Goal: Book appointment/travel/reservation

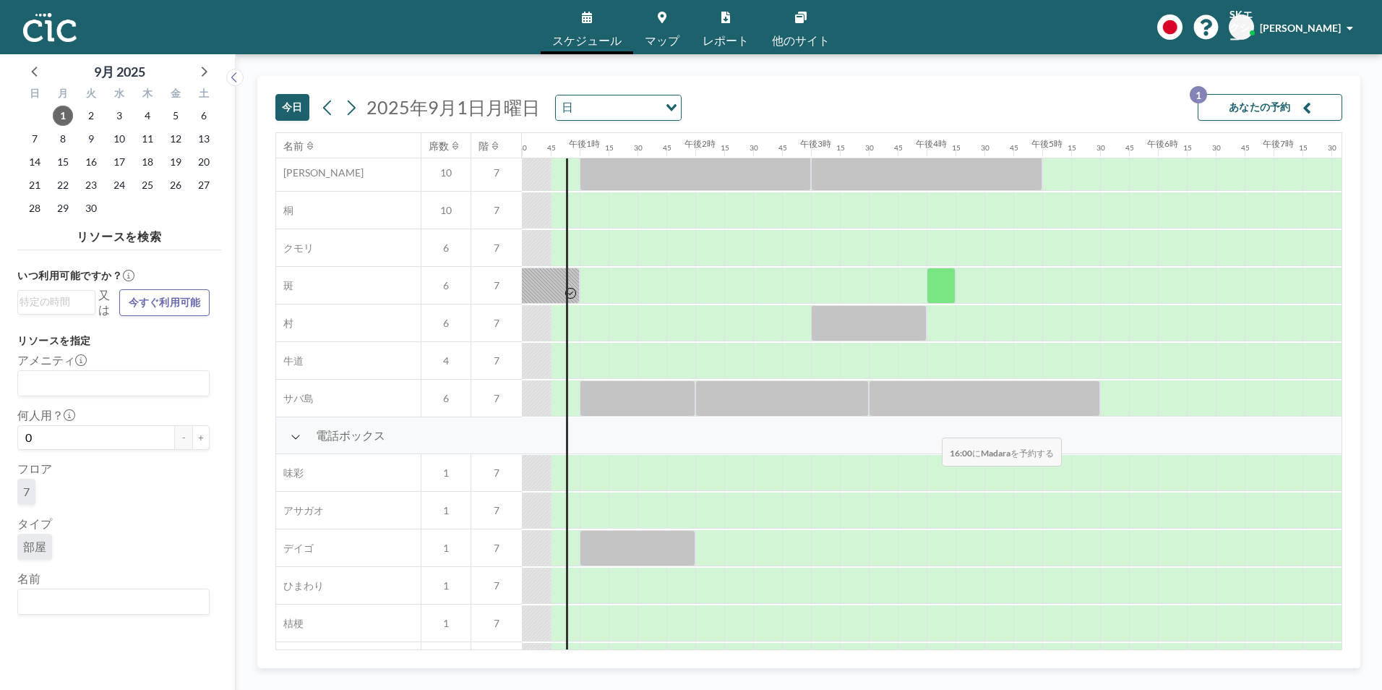
scroll to position [217, 1446]
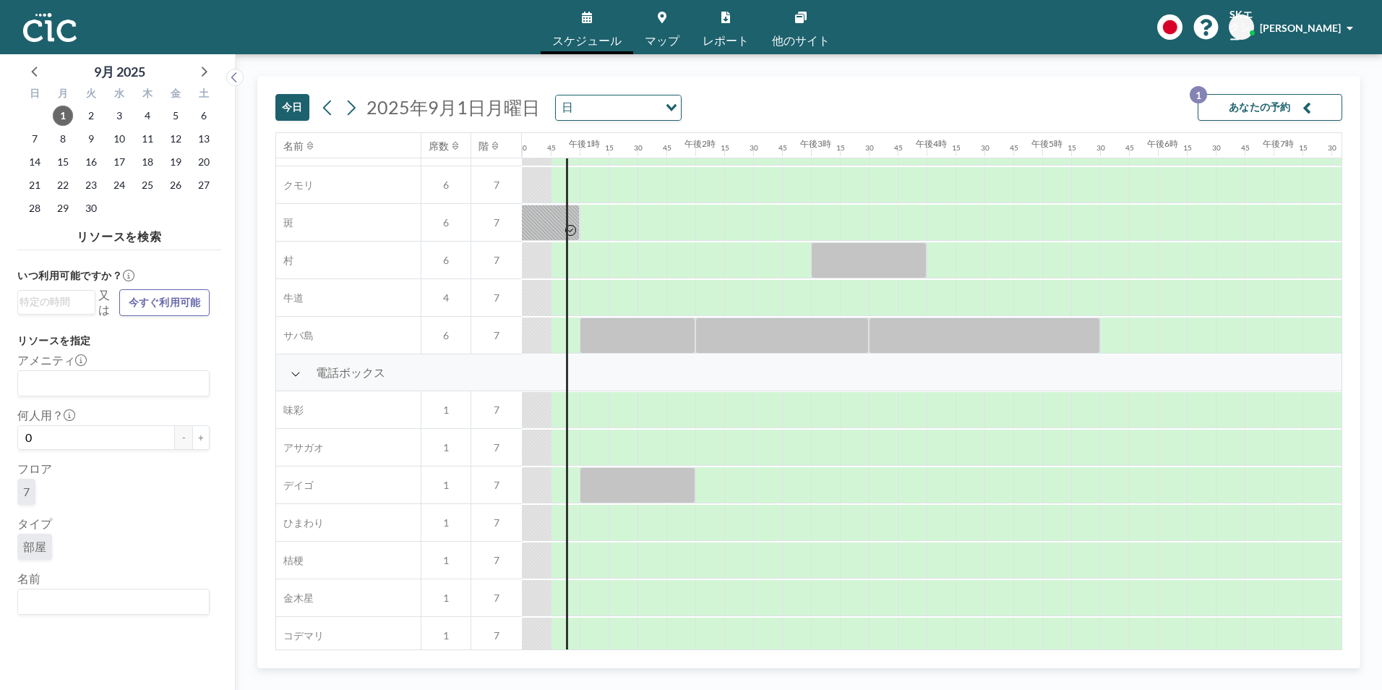
click at [670, 25] on link "マップ" at bounding box center [662, 27] width 58 height 54
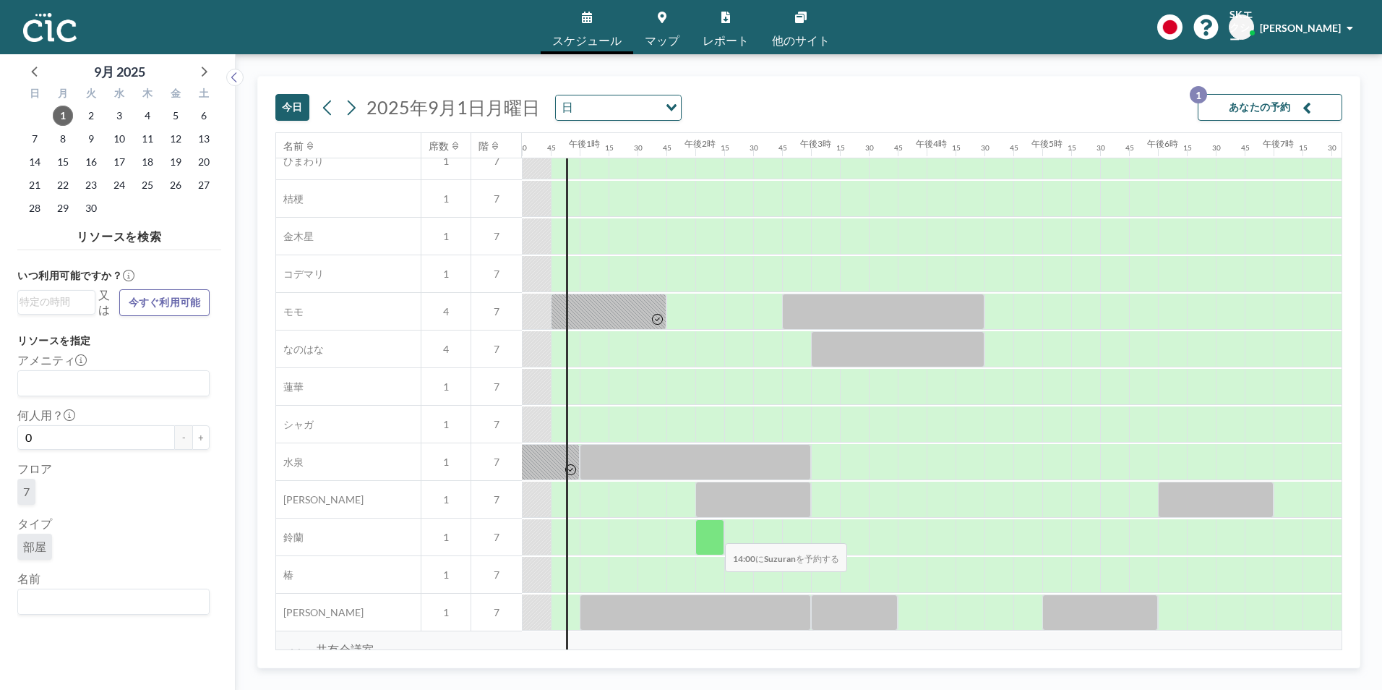
scroll to position [651, 1446]
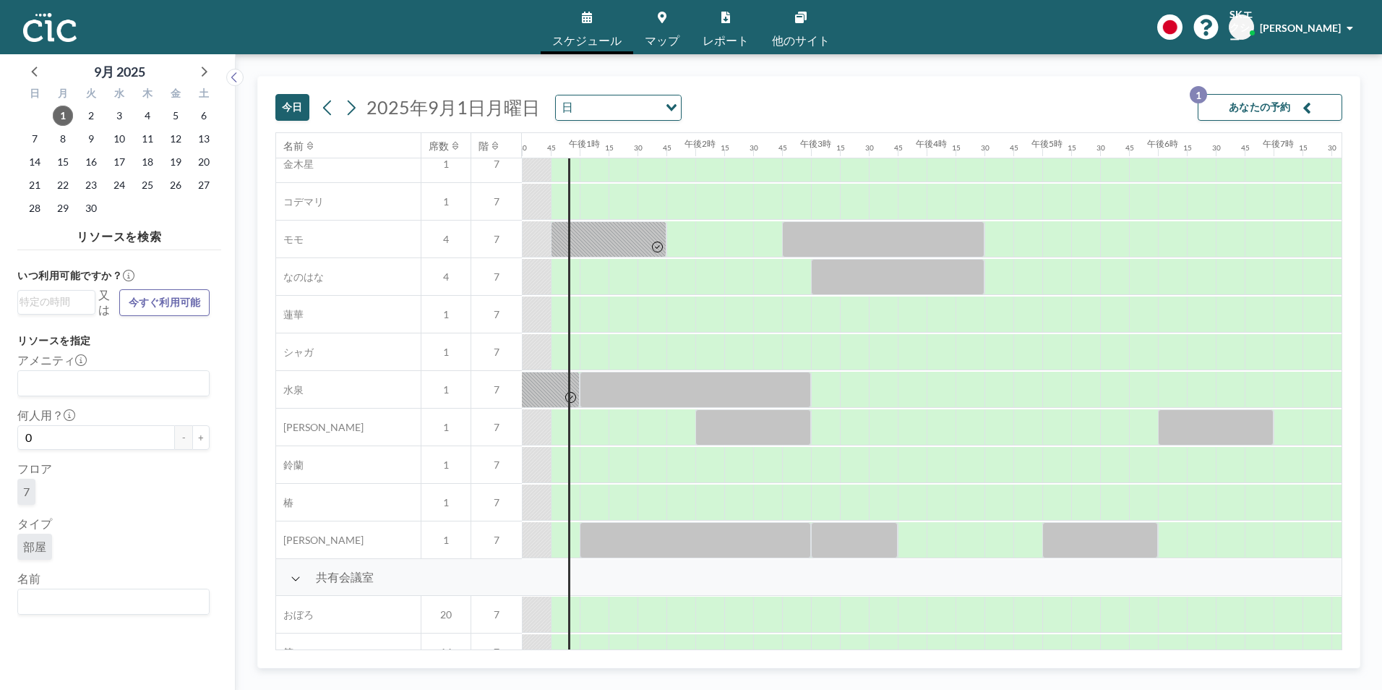
click at [652, 38] on span "マップ" at bounding box center [662, 41] width 35 height 12
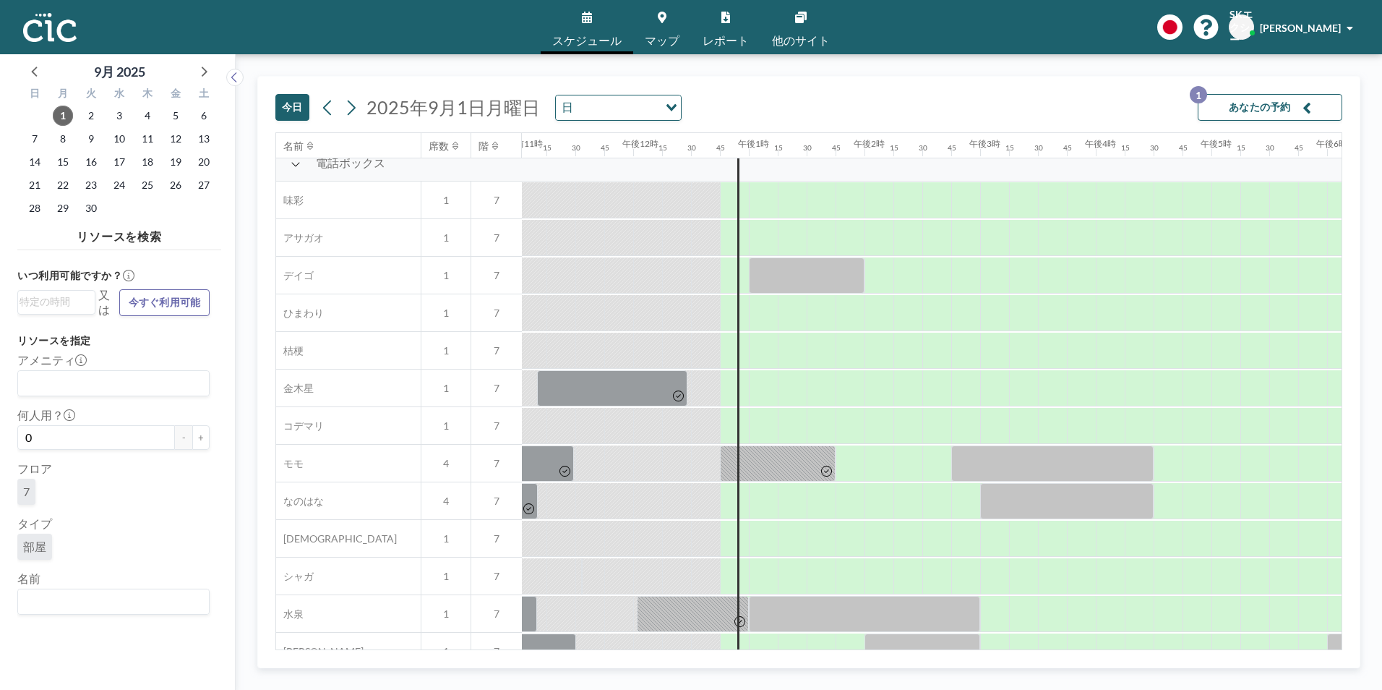
scroll to position [434, 1277]
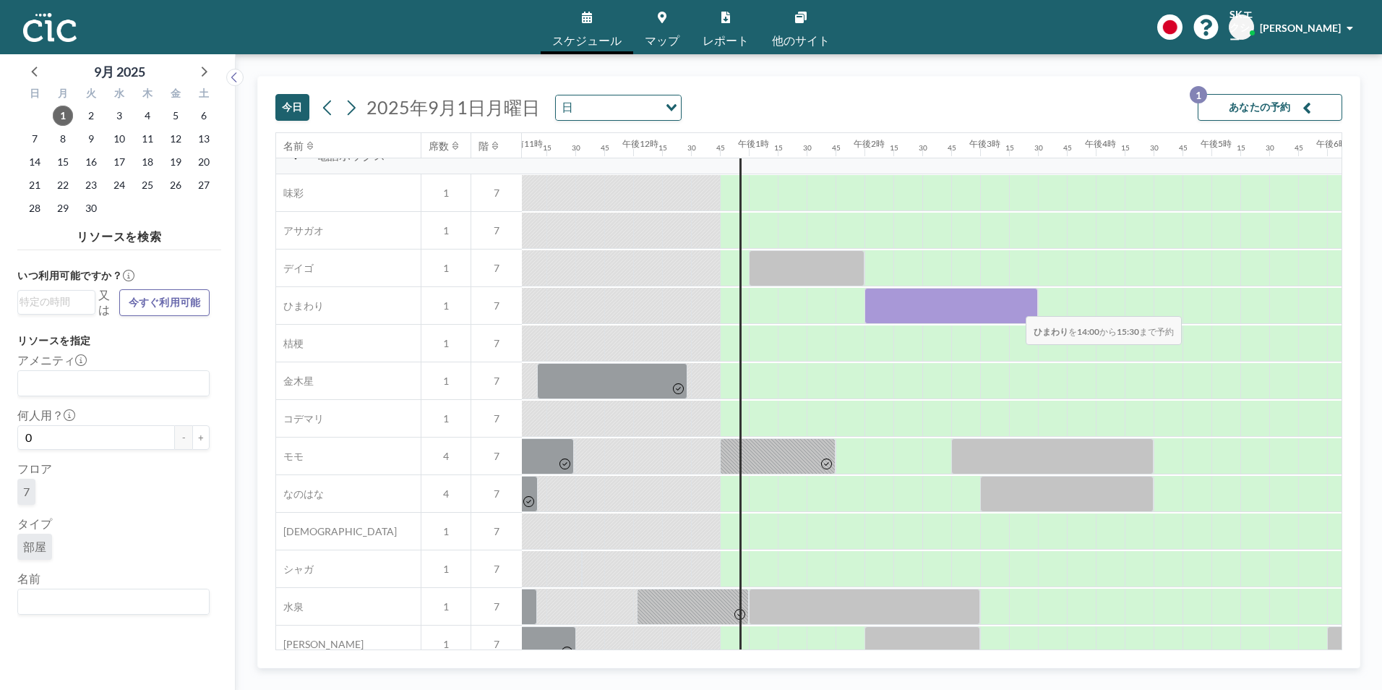
drag, startPoint x: 883, startPoint y: 307, endPoint x: 1014, endPoint y: 306, distance: 130.8
click at [1014, 306] on div at bounding box center [951, 306] width 173 height 36
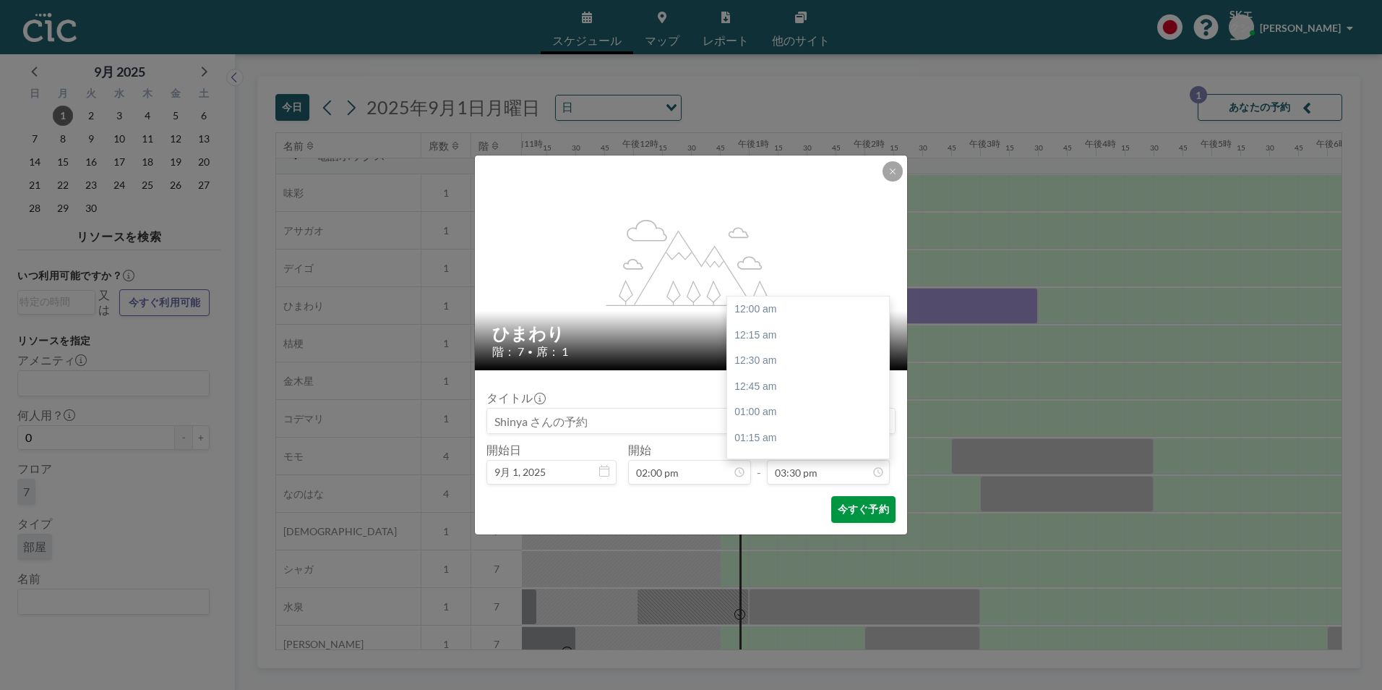
scroll to position [1595, 0]
click at [854, 515] on font "今すぐ予約" at bounding box center [863, 509] width 51 height 14
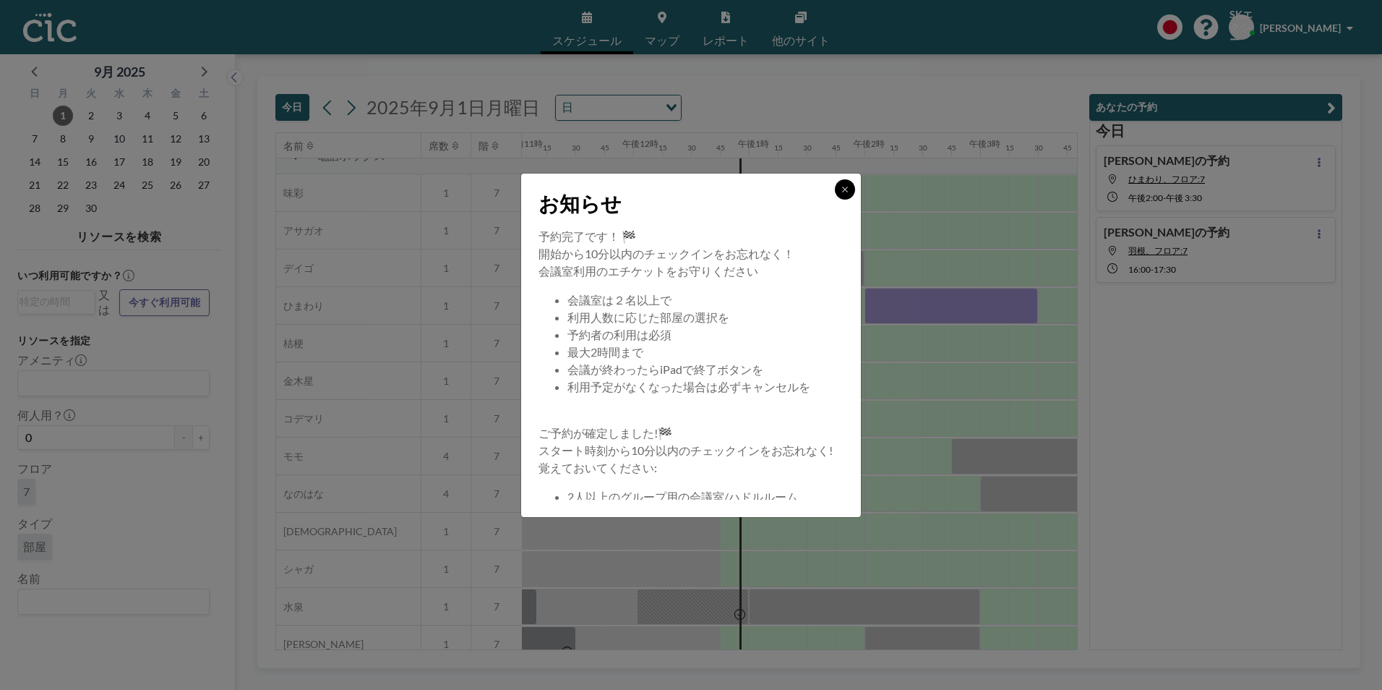
click at [844, 190] on icon at bounding box center [844, 189] width 5 height 5
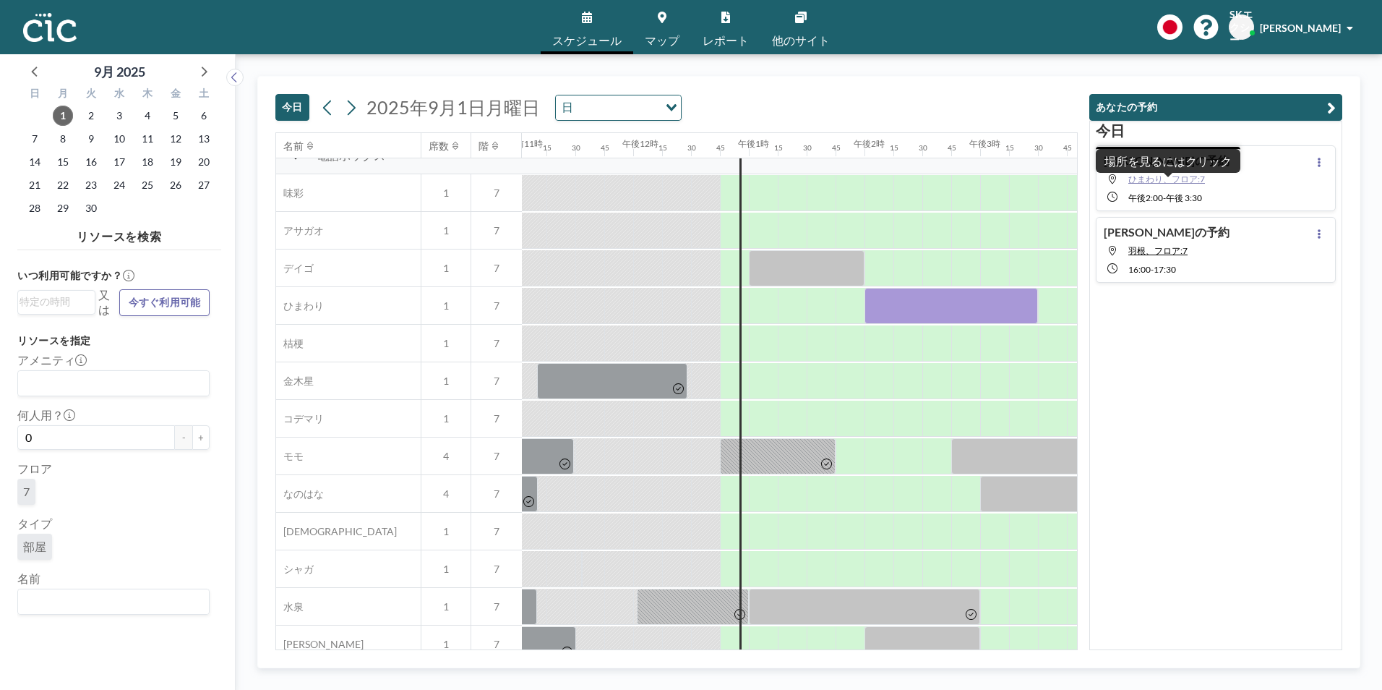
click at [1149, 179] on span "ひまわり、フロア:7" at bounding box center [1166, 178] width 77 height 11
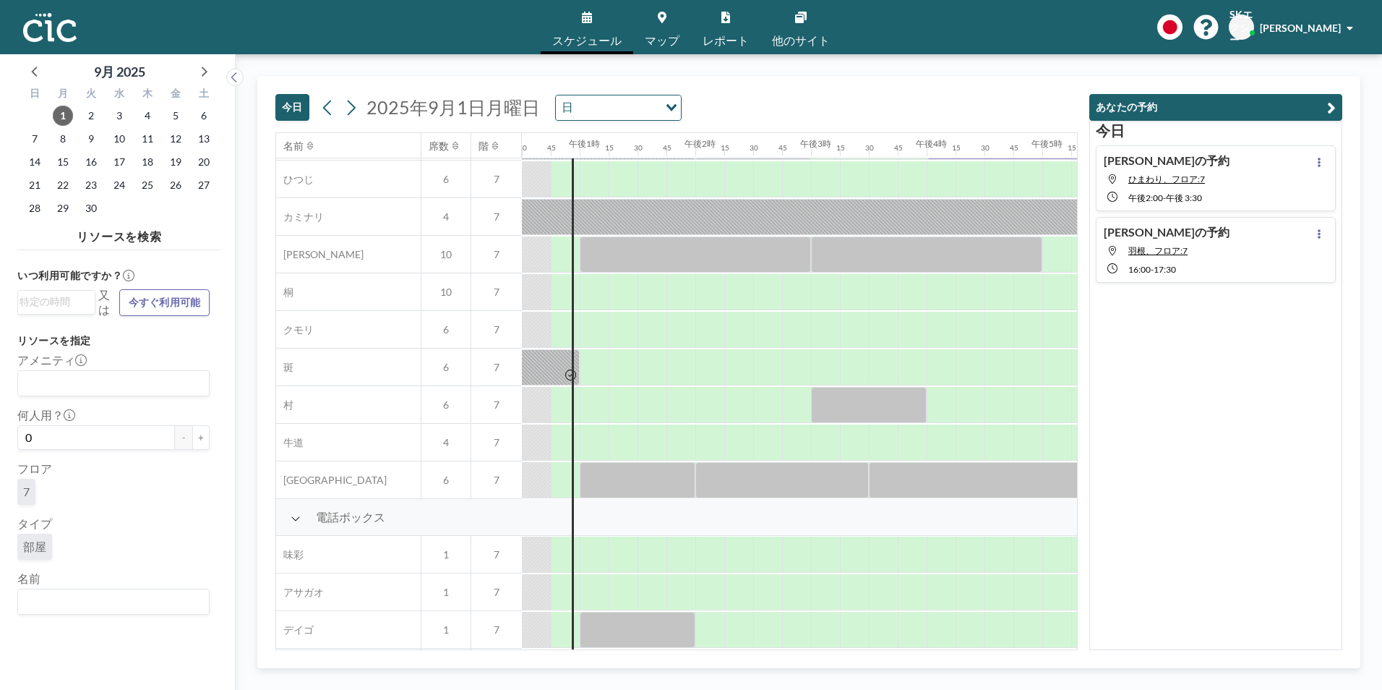
scroll to position [217, 1446]
